Goal: Contribute content: Contribute content

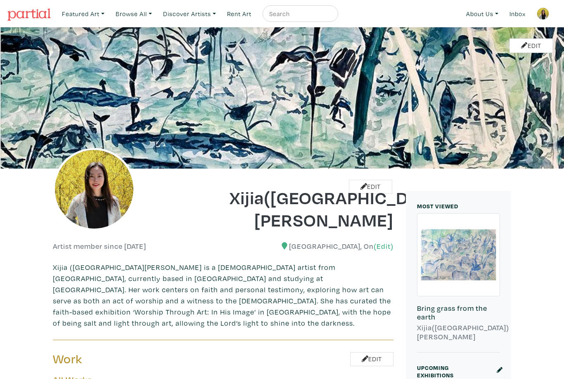
click at [380, 183] on link "Edit" at bounding box center [370, 187] width 43 height 14
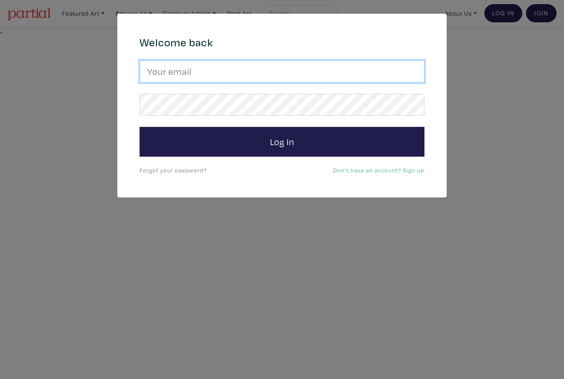
click at [395, 71] on input "email" at bounding box center [282, 71] width 285 height 22
type input "romeelai@ocadu.ca"
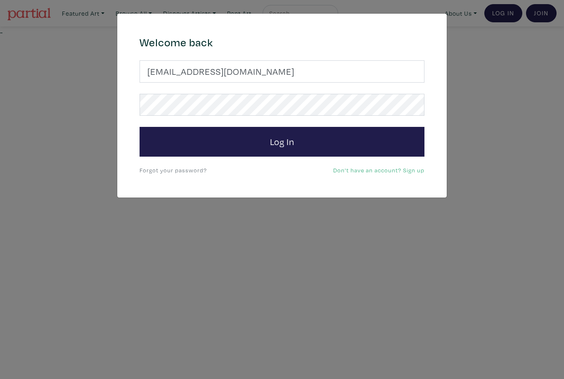
click at [282, 141] on button "Log In" at bounding box center [282, 142] width 285 height 30
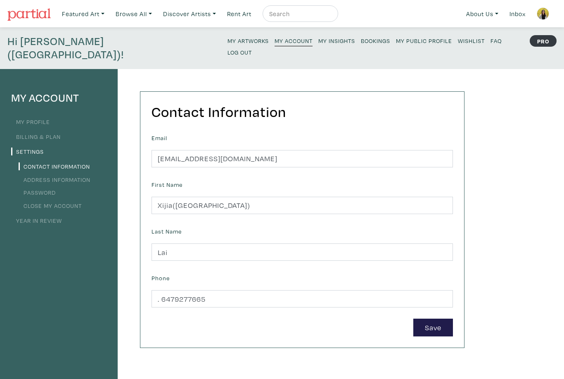
click at [228, 45] on link "My Artworks" at bounding box center [248, 40] width 41 height 11
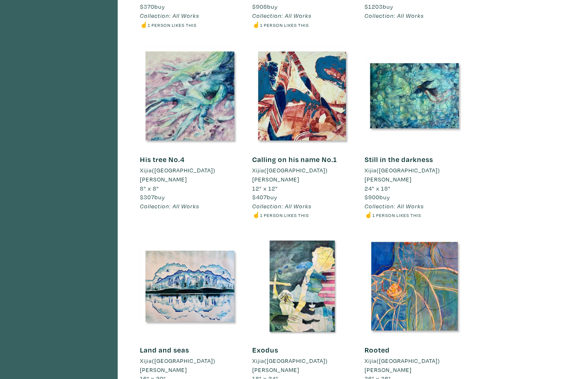
scroll to position [600, 0]
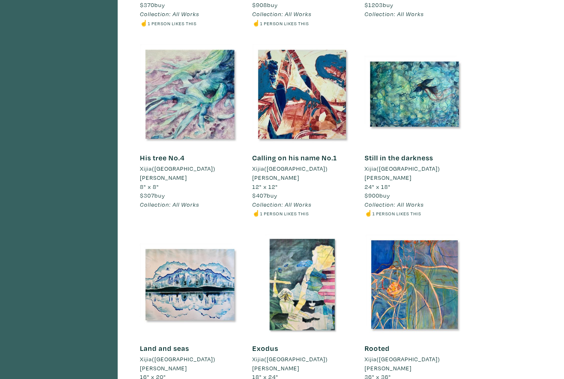
click at [315, 235] on div at bounding box center [302, 285] width 100 height 100
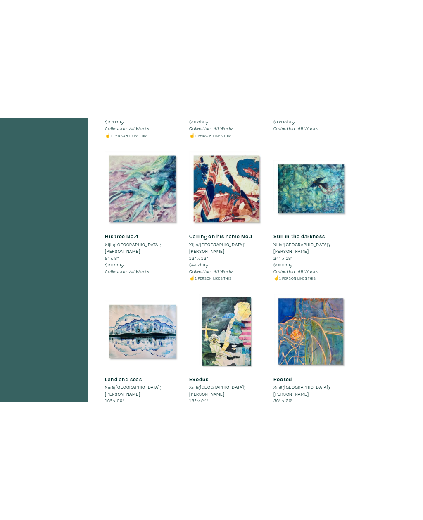
scroll to position [503, 0]
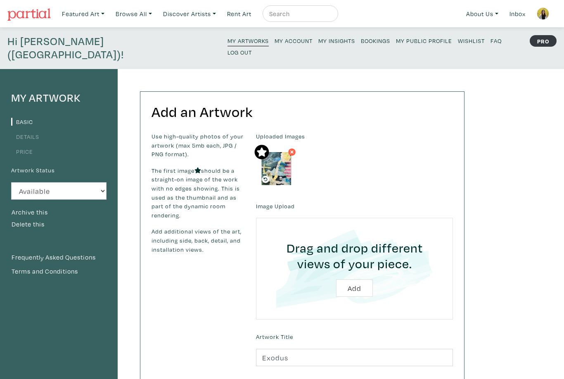
click at [36, 133] on link "Details" at bounding box center [25, 137] width 28 height 8
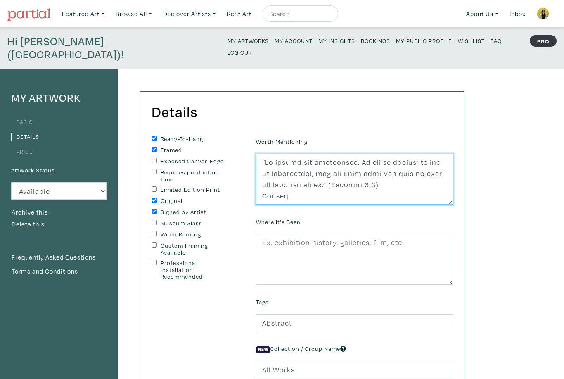
click at [311, 181] on textarea at bounding box center [354, 179] width 197 height 51
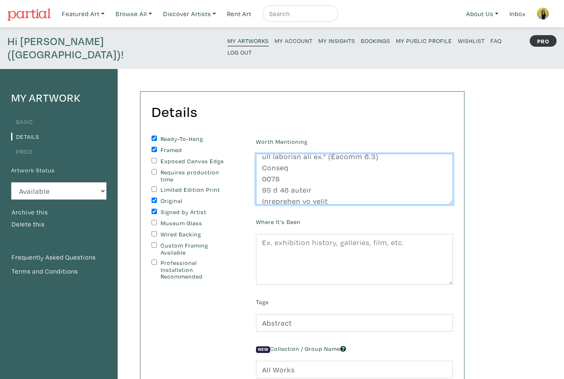
scroll to position [28, 0]
click at [305, 173] on textarea at bounding box center [354, 179] width 197 height 51
click at [305, 172] on textarea at bounding box center [354, 179] width 197 height 51
click at [327, 167] on textarea at bounding box center [354, 179] width 197 height 51
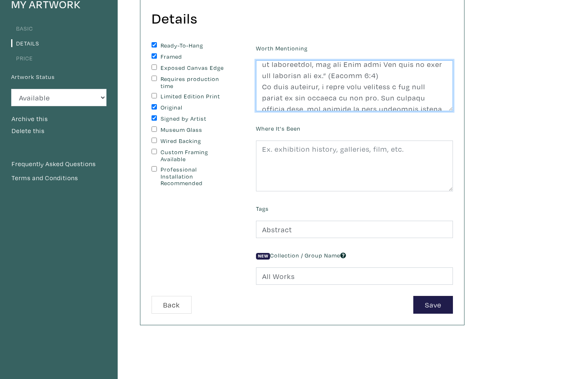
scroll to position [93, 0]
type textarea "“Be strong and courageous. Do not be afraid; do not be discouraged, for the Lor…"
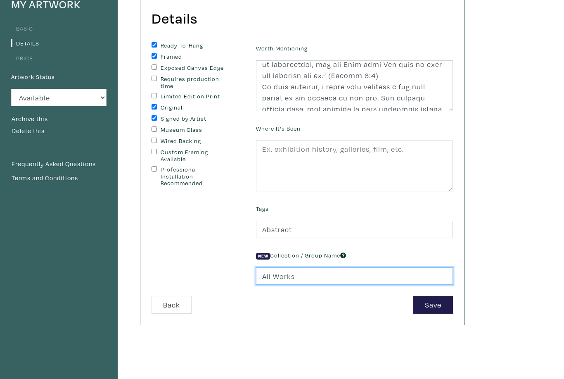
click at [289, 269] on input "All Works" at bounding box center [354, 276] width 197 height 18
click at [289, 267] on input "All Works" at bounding box center [354, 276] width 197 height 18
click at [286, 267] on input "All Works" at bounding box center [354, 276] width 197 height 18
click at [282, 267] on input "All Works" at bounding box center [354, 276] width 197 height 18
click at [559, 21] on div "My Artwork Basic Details Price Artwork Status Available Sold Rented Unavailable…" at bounding box center [282, 200] width 564 height 448
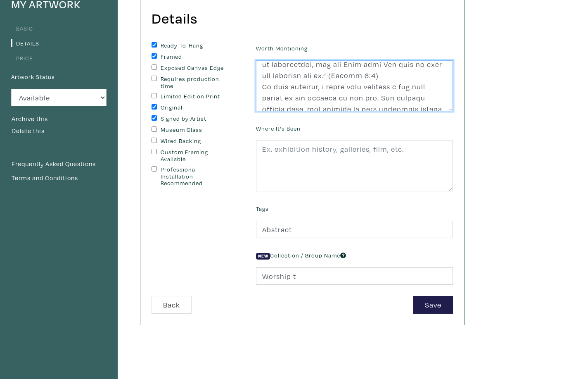
click at [452, 71] on textarea at bounding box center [354, 85] width 197 height 51
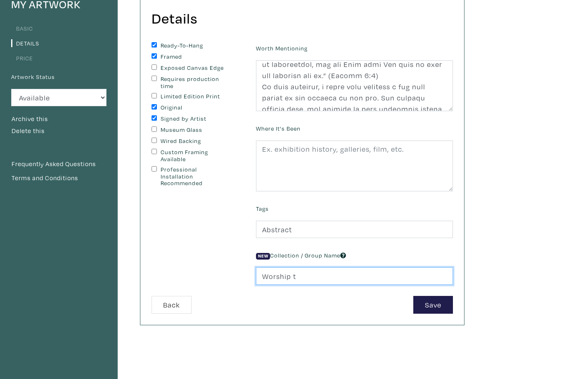
click at [337, 267] on input "Worship t" at bounding box center [354, 276] width 197 height 18
type input "Worship through art"
click at [436, 296] on button "Save" at bounding box center [433, 305] width 40 height 18
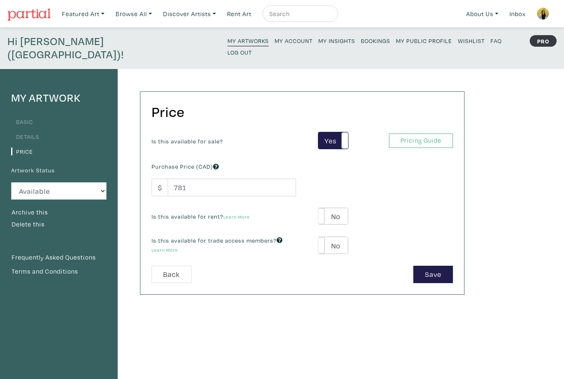
click at [435, 266] on button "Save" at bounding box center [433, 275] width 40 height 18
